Goal: Task Accomplishment & Management: Complete application form

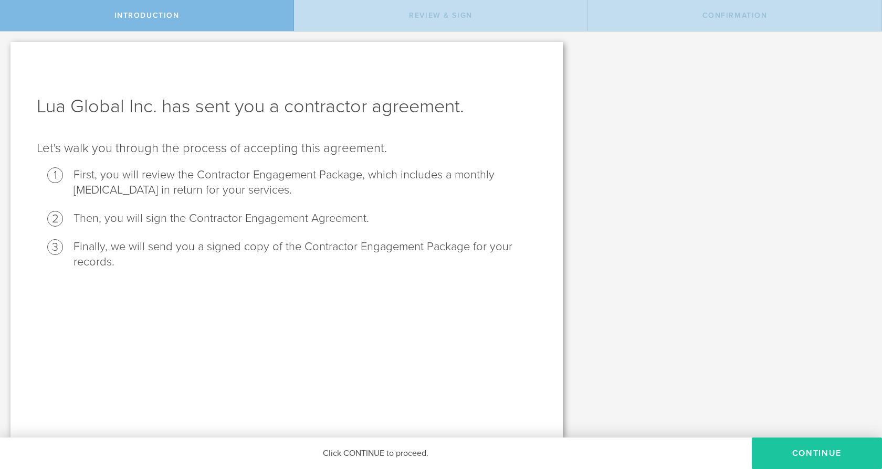
click at [794, 444] on button "Continue" at bounding box center [817, 454] width 130 height 32
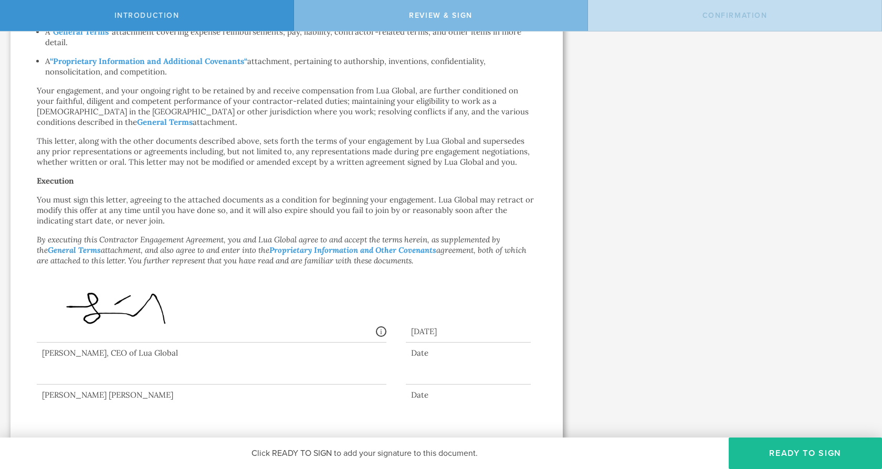
scroll to position [529, 0]
click at [794, 448] on button "Ready to Sign" at bounding box center [805, 454] width 153 height 32
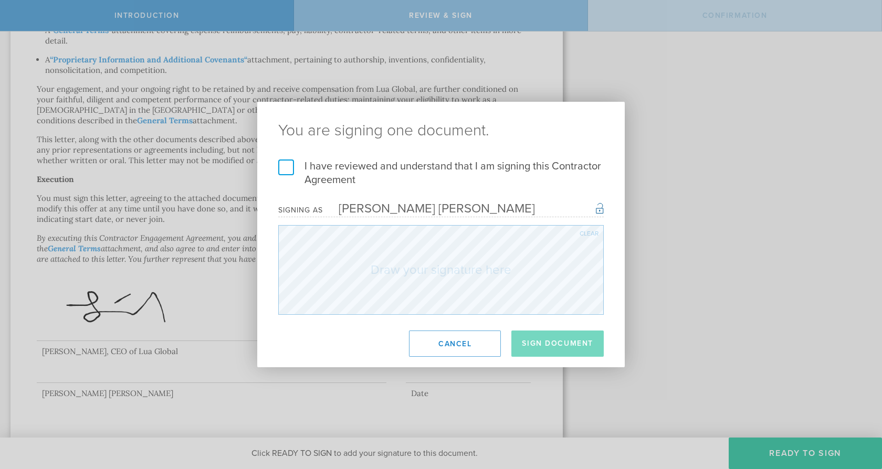
click at [386, 166] on label "I have reviewed and understand that I am signing this Contractor Agreement" at bounding box center [441, 173] width 326 height 27
click at [0, 0] on input "I have reviewed and understand that I am signing this Contractor Agreement" at bounding box center [0, 0] width 0 height 0
click at [595, 233] on div "Clear" at bounding box center [589, 234] width 19 height 6
click at [589, 233] on div "Clear" at bounding box center [589, 234] width 19 height 6
click at [592, 232] on div "Clear" at bounding box center [589, 234] width 19 height 6
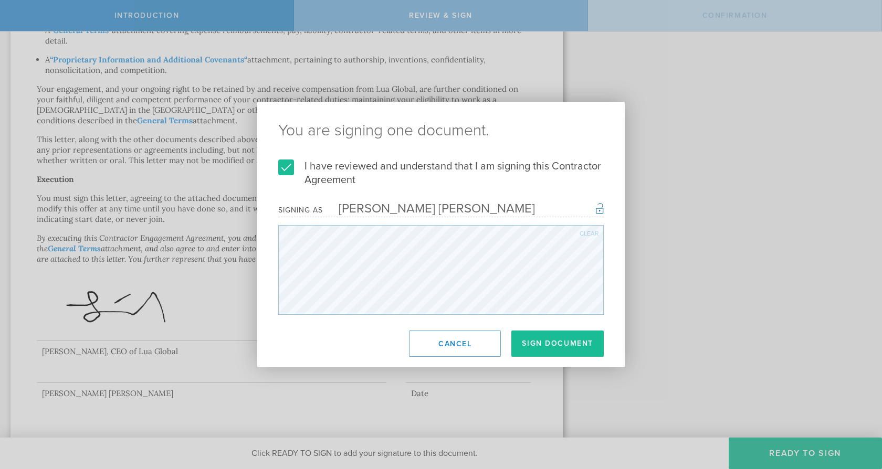
click at [582, 234] on div "Clear" at bounding box center [589, 234] width 19 height 6
click at [585, 231] on div "Clear" at bounding box center [589, 234] width 19 height 6
click at [585, 232] on div "Clear" at bounding box center [589, 234] width 19 height 6
click at [585, 234] on div "Clear" at bounding box center [589, 234] width 19 height 6
click at [572, 352] on button "Sign Document" at bounding box center [557, 344] width 92 height 26
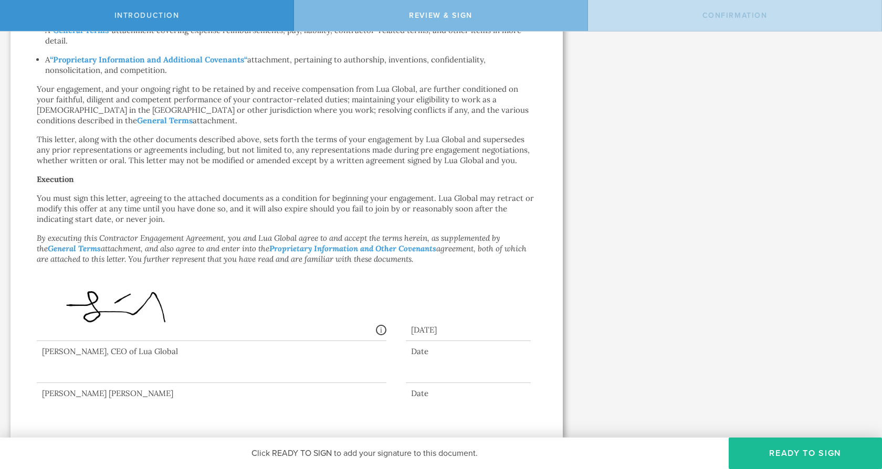
scroll to position [0, 0]
